Goal: Task Accomplishment & Management: Manage account settings

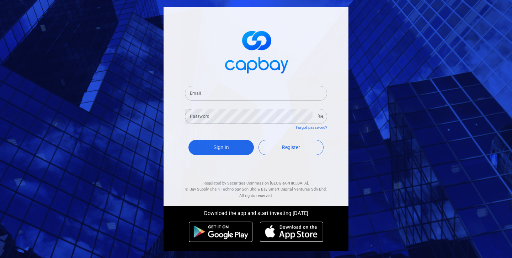
click at [252, 92] on input "Email" at bounding box center [256, 93] width 142 height 15
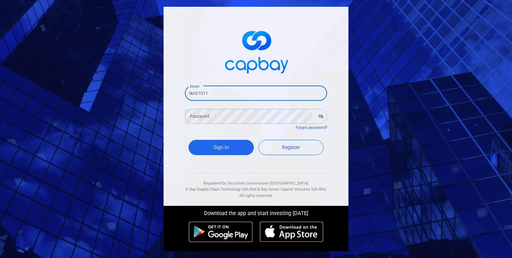
type input "tkn010119"
type input "demouser"
type input "[EMAIL_ADDRESS][DOMAIN_NAME]"
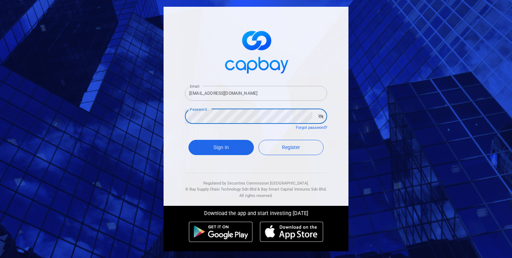
click at [188, 140] on button "Sign In" at bounding box center [220, 147] width 65 height 15
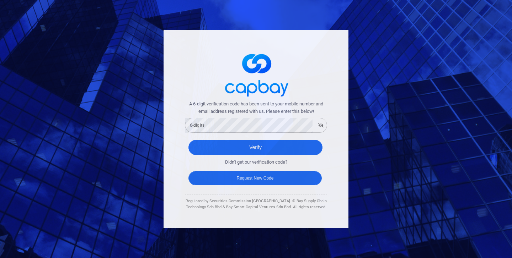
click at [307, 176] on button "Request New Code" at bounding box center [254, 178] width 133 height 14
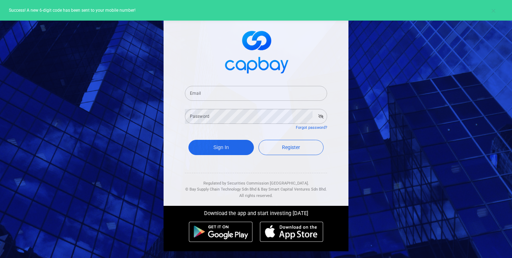
click at [217, 91] on input "Email" at bounding box center [256, 93] width 142 height 15
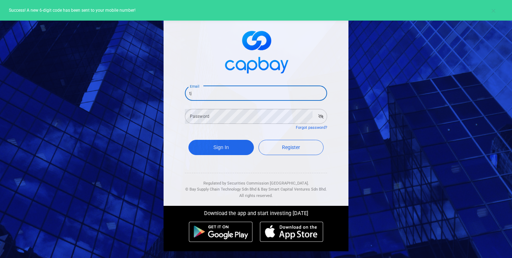
type input "t"
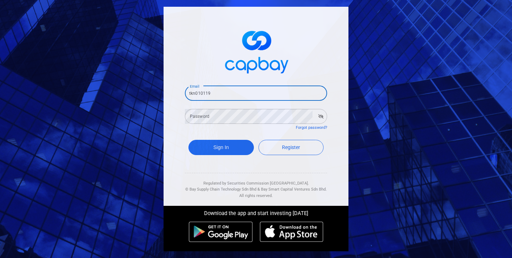
type input "[EMAIL_ADDRESS][DOMAIN_NAME]"
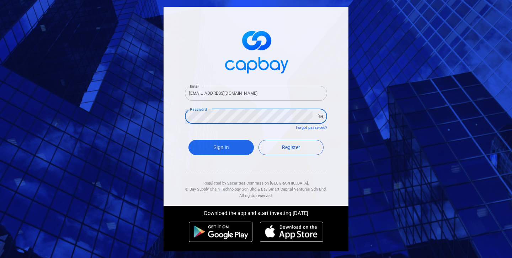
click at [188, 140] on button "Sign In" at bounding box center [220, 147] width 65 height 15
